Goal: Task Accomplishment & Management: Manage account settings

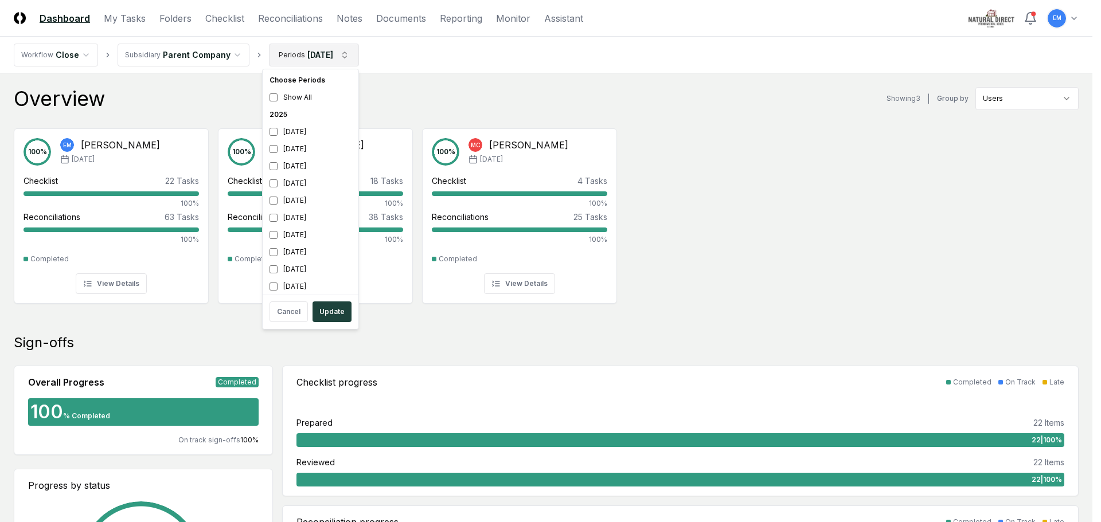
click at [341, 314] on button "Update" at bounding box center [331, 312] width 39 height 21
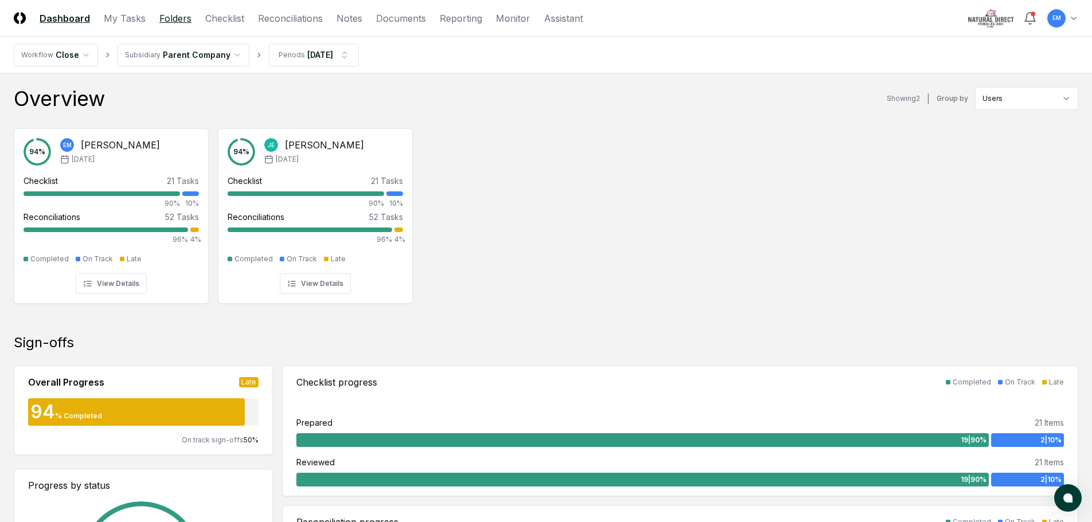
click at [173, 14] on link "Folders" at bounding box center [175, 18] width 32 height 14
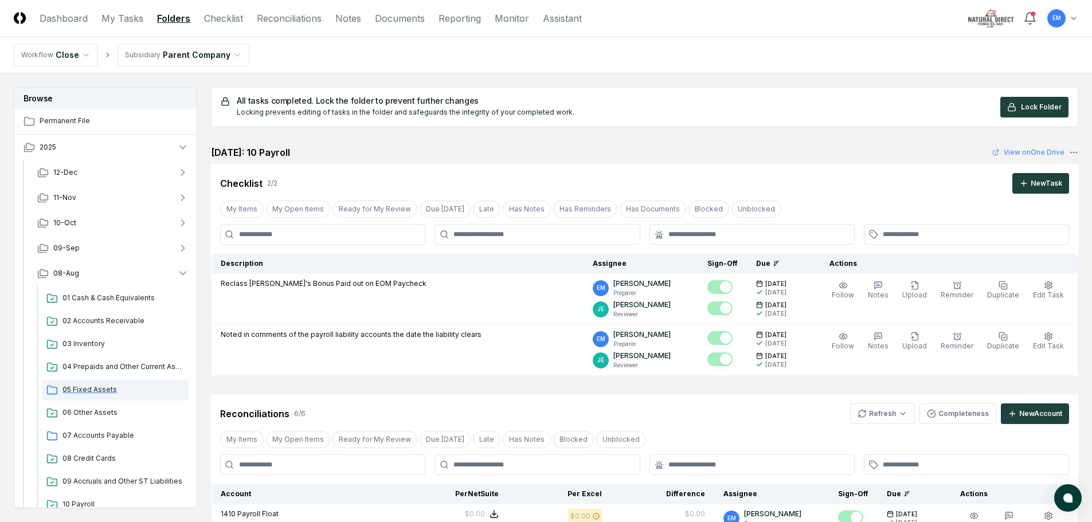
click at [84, 386] on span "05 Fixed Assets" at bounding box center [123, 390] width 122 height 10
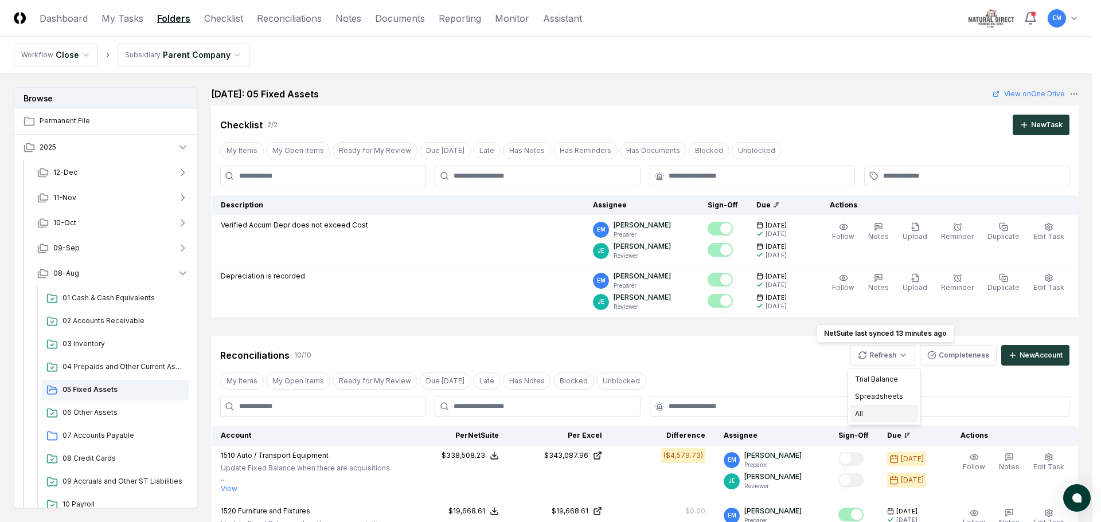
click at [871, 413] on div "All" at bounding box center [884, 413] width 68 height 17
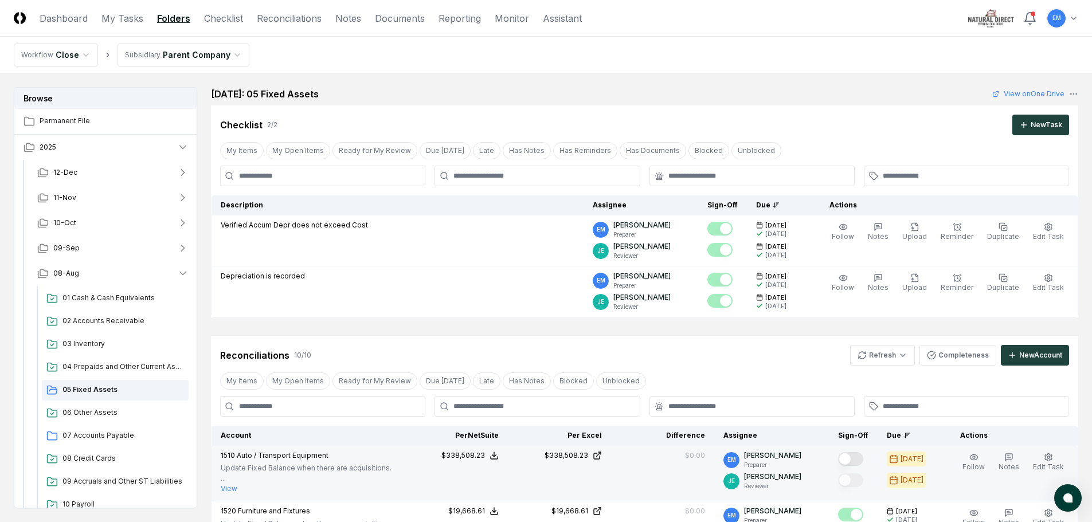
click at [863, 459] on button "Mark complete" at bounding box center [850, 459] width 25 height 14
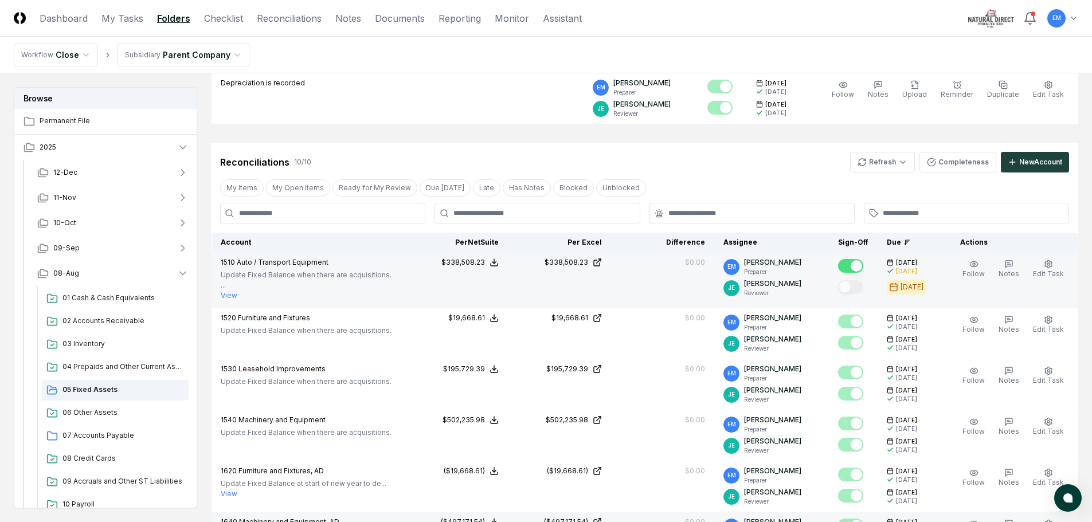
scroll to position [172, 0]
